Goal: Task Accomplishment & Management: Use online tool/utility

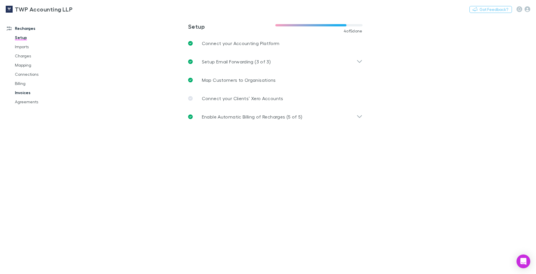
click at [27, 93] on link "Invoices" at bounding box center [43, 92] width 69 height 9
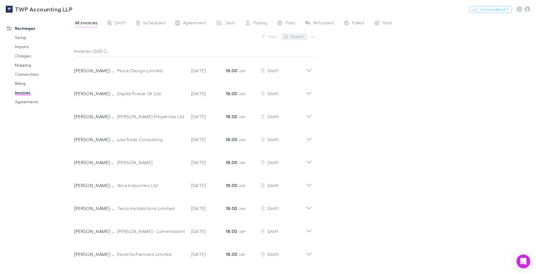
click at [299, 37] on button "Search" at bounding box center [294, 36] width 26 height 7
click at [289, 38] on input "text" at bounding box center [284, 37] width 29 height 8
click at [312, 36] on icon "button" at bounding box center [313, 36] width 4 height 1
click at [322, 53] on div at bounding box center [268, 137] width 536 height 274
click at [292, 35] on button "Search" at bounding box center [294, 36] width 26 height 7
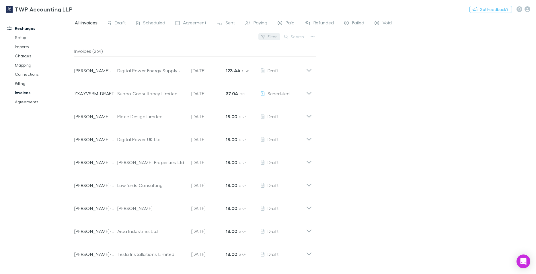
click at [248, 39] on div "Filter Search" at bounding box center [195, 39] width 242 height 13
click at [263, 35] on icon "button" at bounding box center [263, 36] width 4 height 3
click at [385, 104] on div at bounding box center [268, 137] width 536 height 274
click at [313, 36] on icon "button" at bounding box center [313, 36] width 4 height 5
click at [272, 56] on p "Export invoices" at bounding box center [277, 55] width 70 height 7
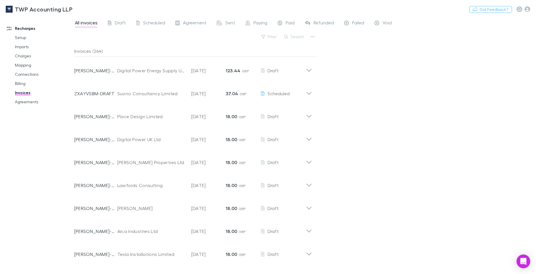
click at [393, 9] on div "TWP Accounting LLP Nothing Got Feedback?" at bounding box center [268, 9] width 536 height 18
